Goal: Information Seeking & Learning: Check status

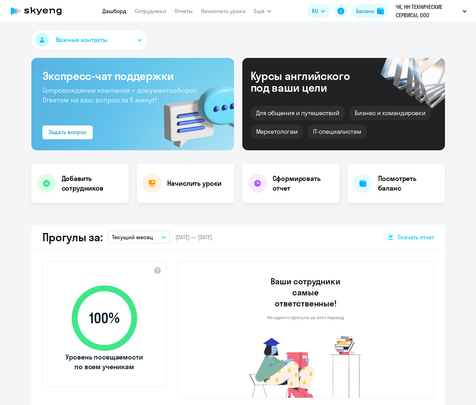
select select "30"
click at [401, 191] on h4 "Посмотреть баланс" at bounding box center [408, 183] width 61 height 19
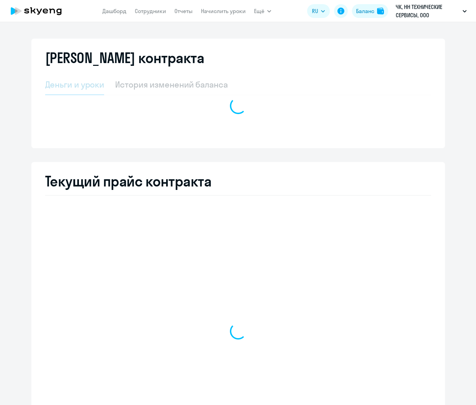
select select "english_adult_not_native_speaker"
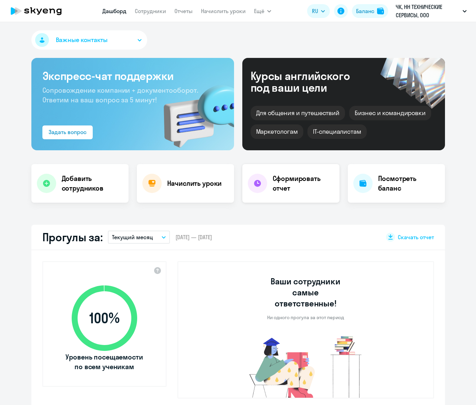
select select "30"
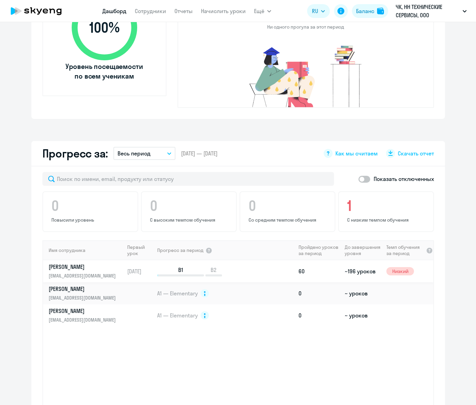
scroll to position [310, 0]
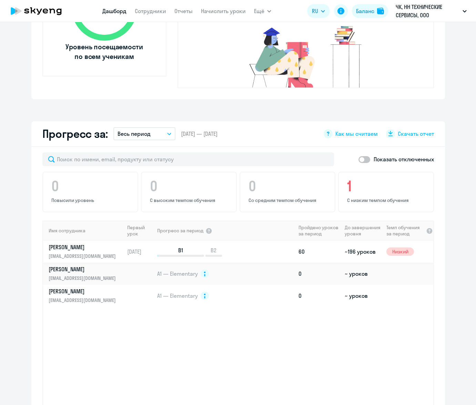
click at [76, 252] on p "[EMAIL_ADDRESS][DOMAIN_NAME]" at bounding box center [84, 256] width 71 height 8
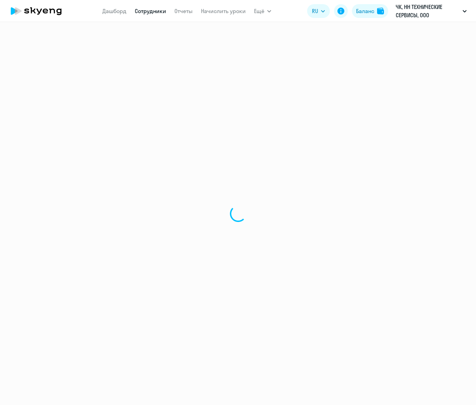
select select "english"
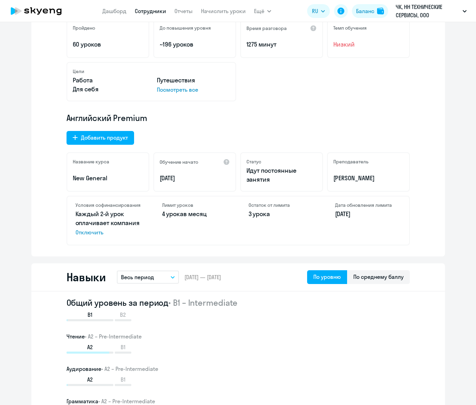
scroll to position [132, 0]
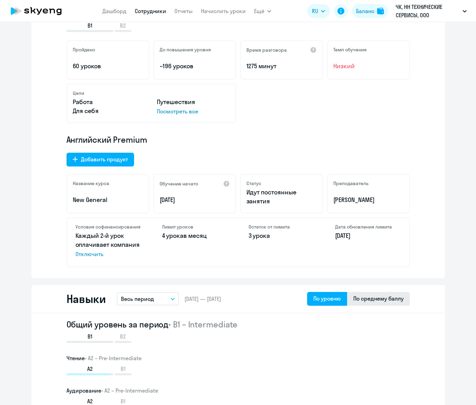
click at [362, 298] on div "По среднему баллу" at bounding box center [378, 298] width 50 height 8
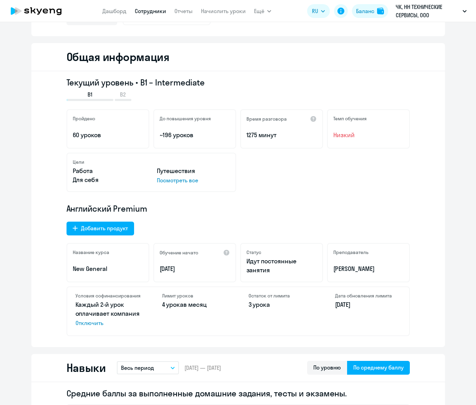
scroll to position [0, 0]
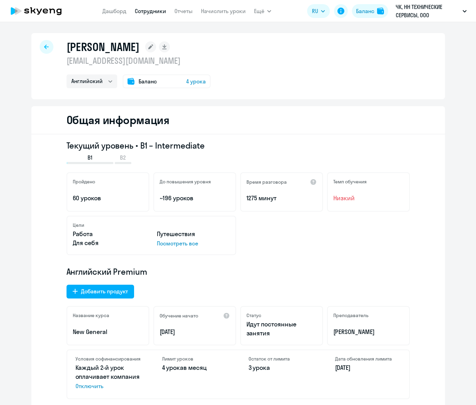
click at [44, 46] on icon at bounding box center [46, 46] width 4 height 4
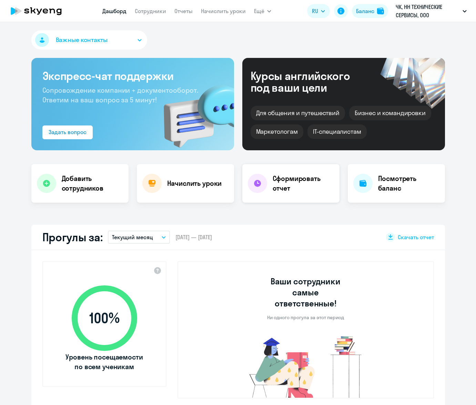
select select "30"
